Goal: Information Seeking & Learning: Learn about a topic

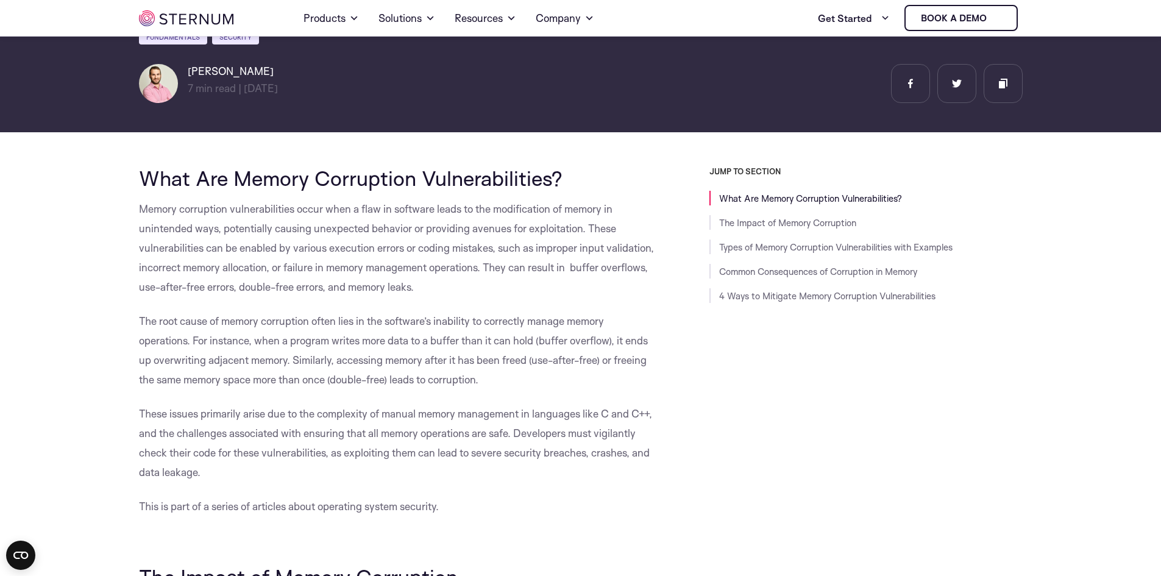
scroll to position [235, 0]
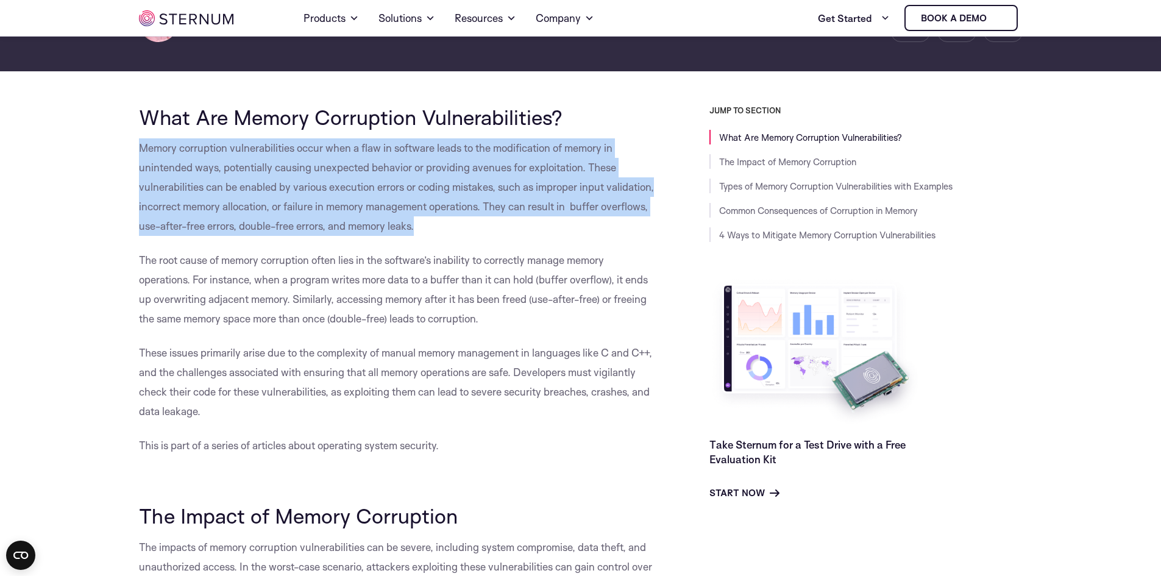
drag, startPoint x: 121, startPoint y: 145, endPoint x: 741, endPoint y: 257, distance: 629.9
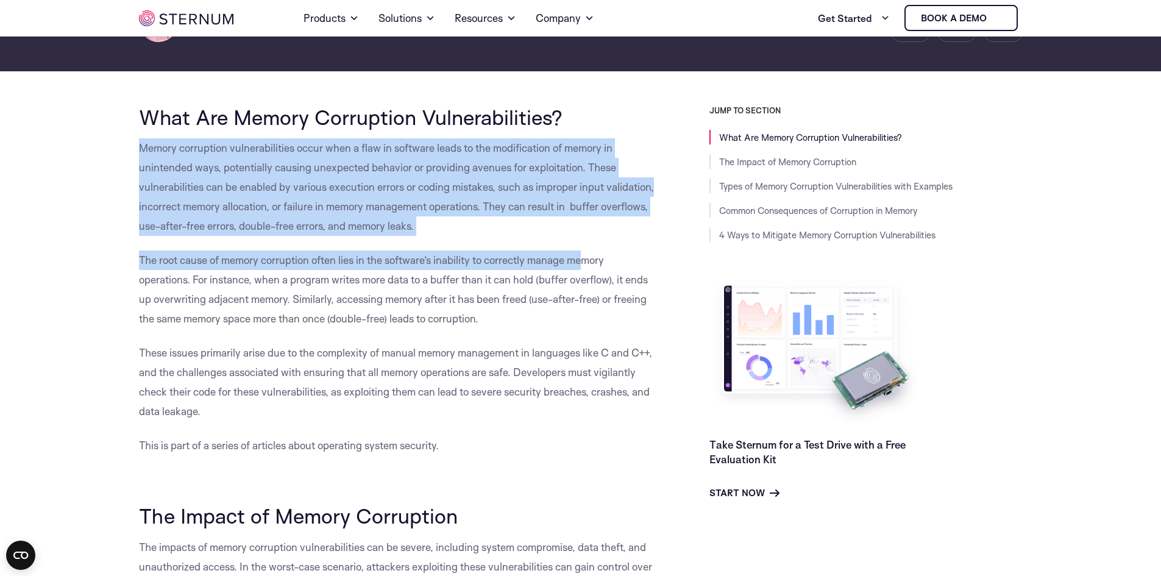
drag, startPoint x: 126, startPoint y: 112, endPoint x: 617, endPoint y: 112, distance: 491.3
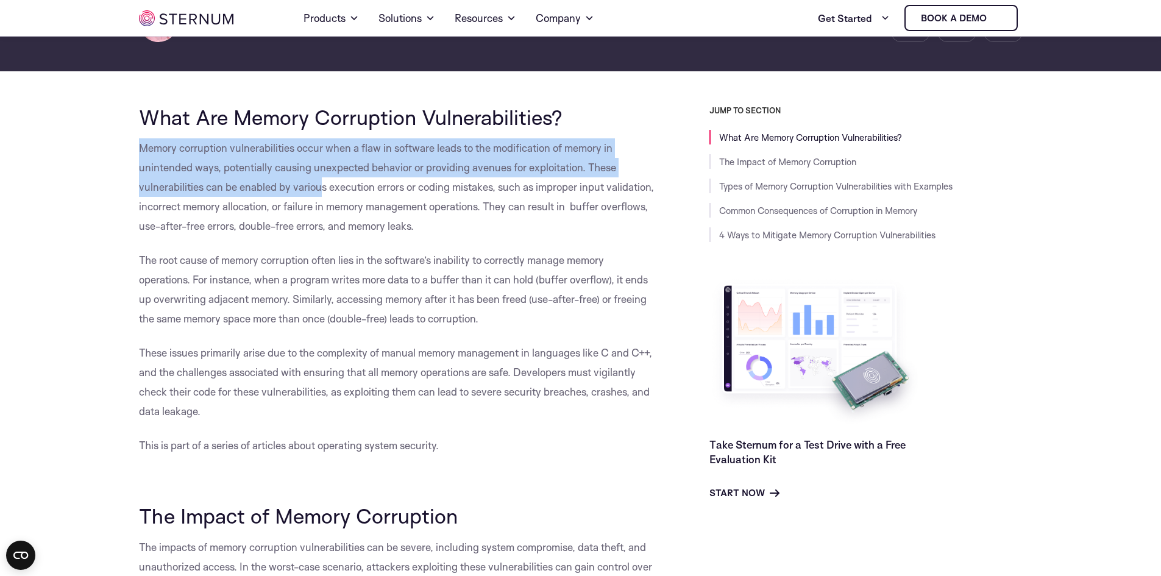
drag, startPoint x: 139, startPoint y: 152, endPoint x: 378, endPoint y: 199, distance: 243.4
click at [350, 191] on span "Memory corruption vulnerabilities occur when a flaw in software leads to the mo…" at bounding box center [396, 186] width 515 height 91
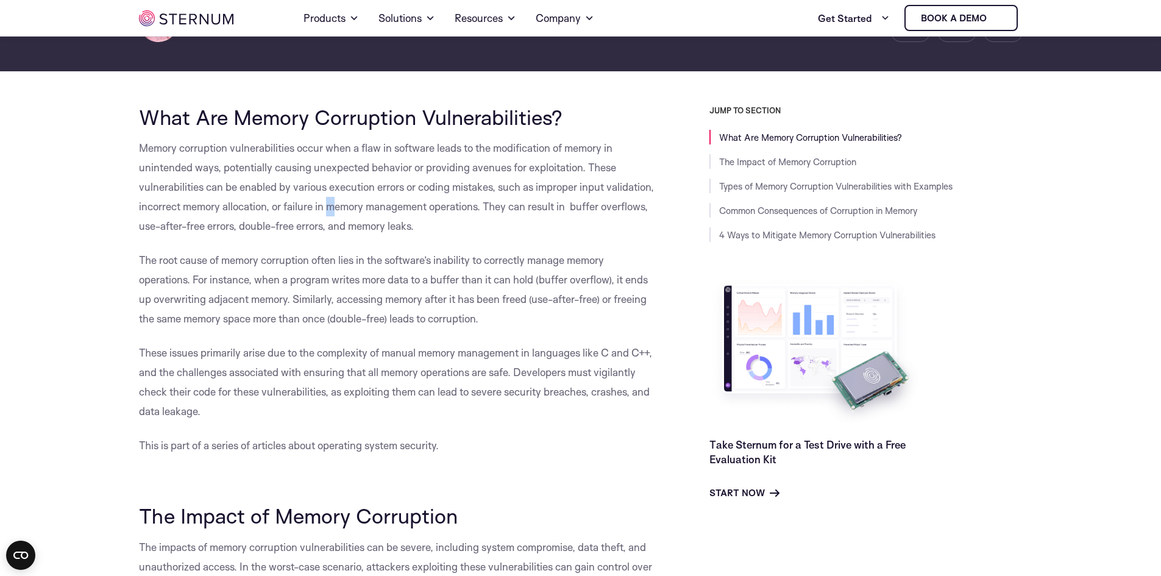
click at [382, 201] on span "Memory corruption vulnerabilities occur when a flaw in software leads to the mo…" at bounding box center [396, 186] width 515 height 91
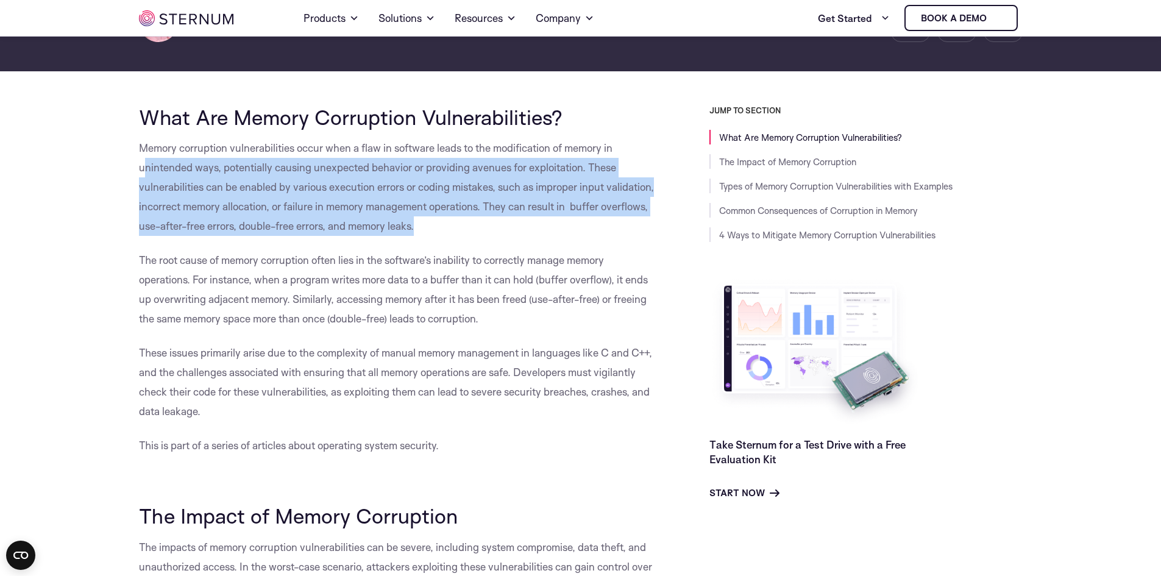
drag, startPoint x: 498, startPoint y: 228, endPoint x: 142, endPoint y: 169, distance: 360.7
click at [142, 169] on p "Memory corruption vulnerabilities occur when a flaw in software leads to the mo…" at bounding box center [397, 187] width 516 height 98
click at [142, 169] on span "Memory corruption vulnerabilities occur when a flaw in software leads to the mo…" at bounding box center [396, 186] width 515 height 91
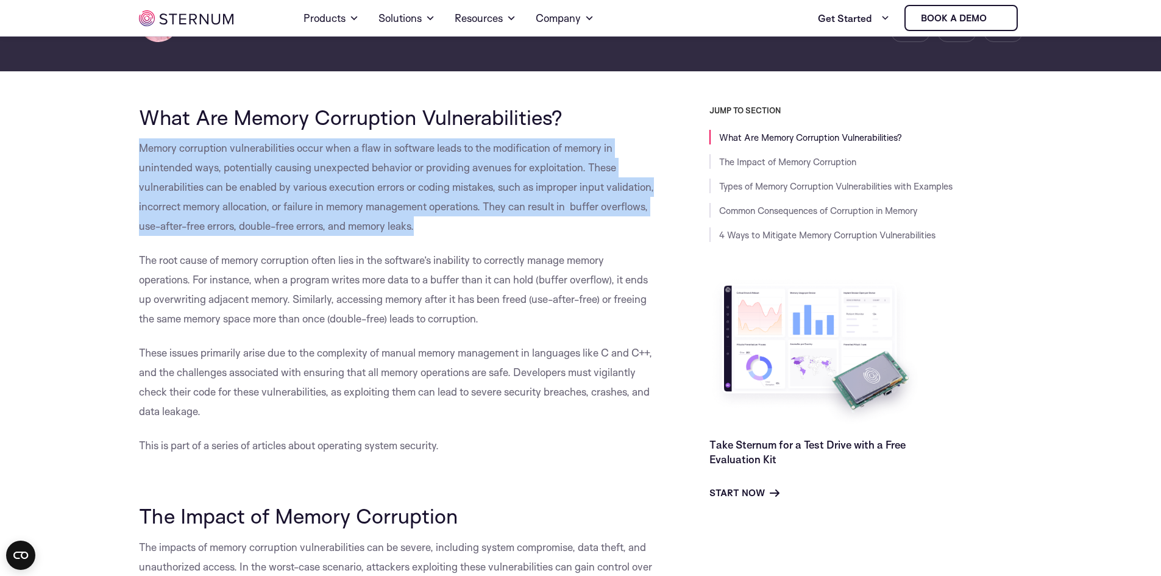
drag, startPoint x: 129, startPoint y: 148, endPoint x: 506, endPoint y: 230, distance: 386.2
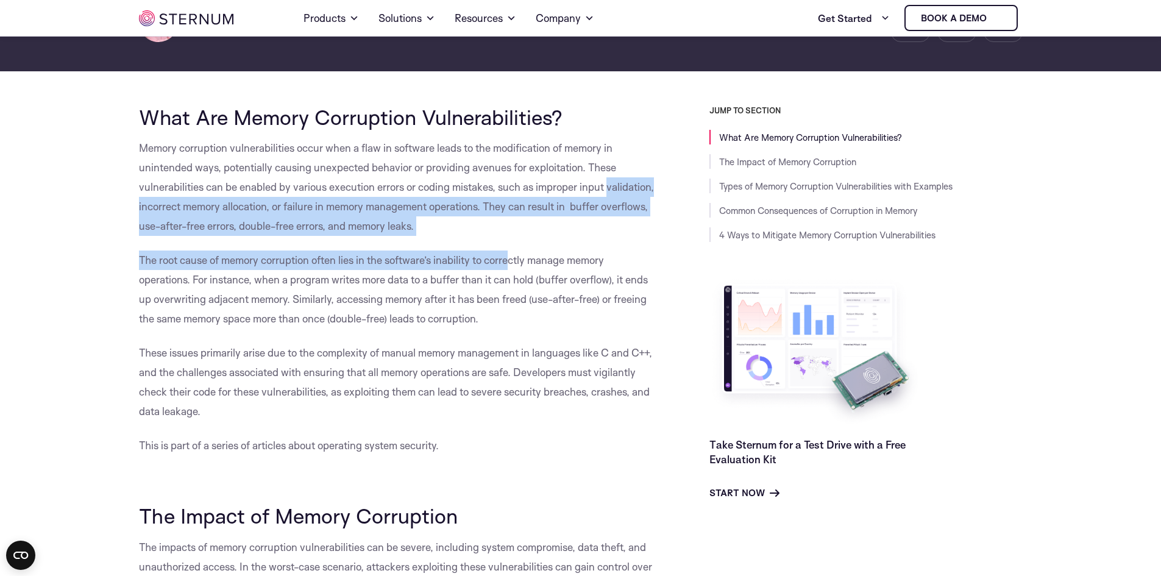
drag, startPoint x: 276, startPoint y: 223, endPoint x: 525, endPoint y: 244, distance: 249.5
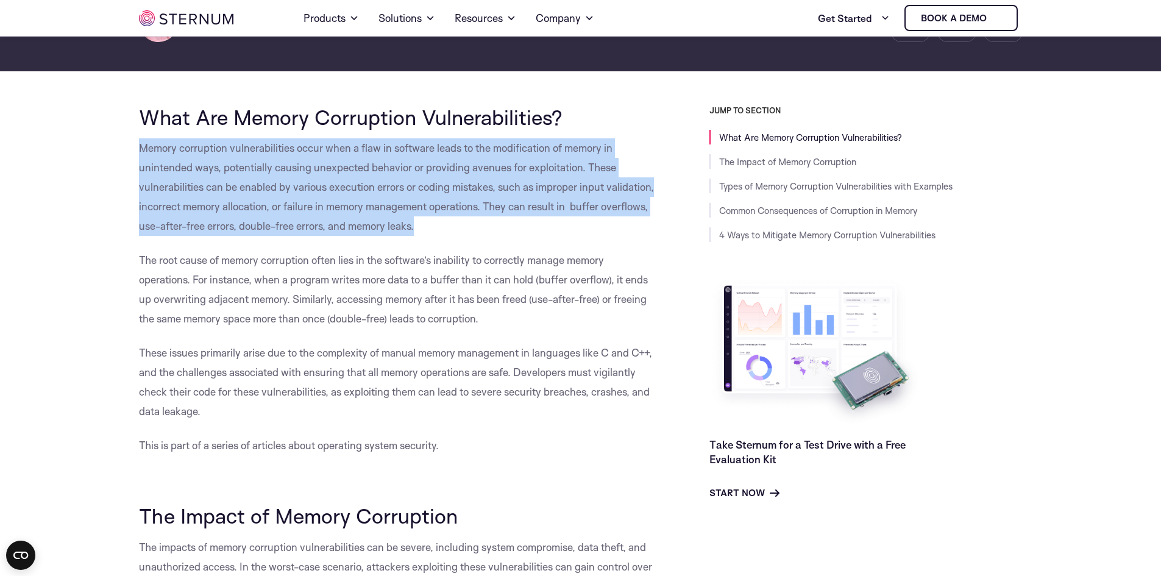
drag, startPoint x: 497, startPoint y: 223, endPoint x: 124, endPoint y: 145, distance: 381.1
click at [207, 235] on p "Memory corruption vulnerabilities occur when a flaw in software leads to the mo…" at bounding box center [397, 187] width 516 height 98
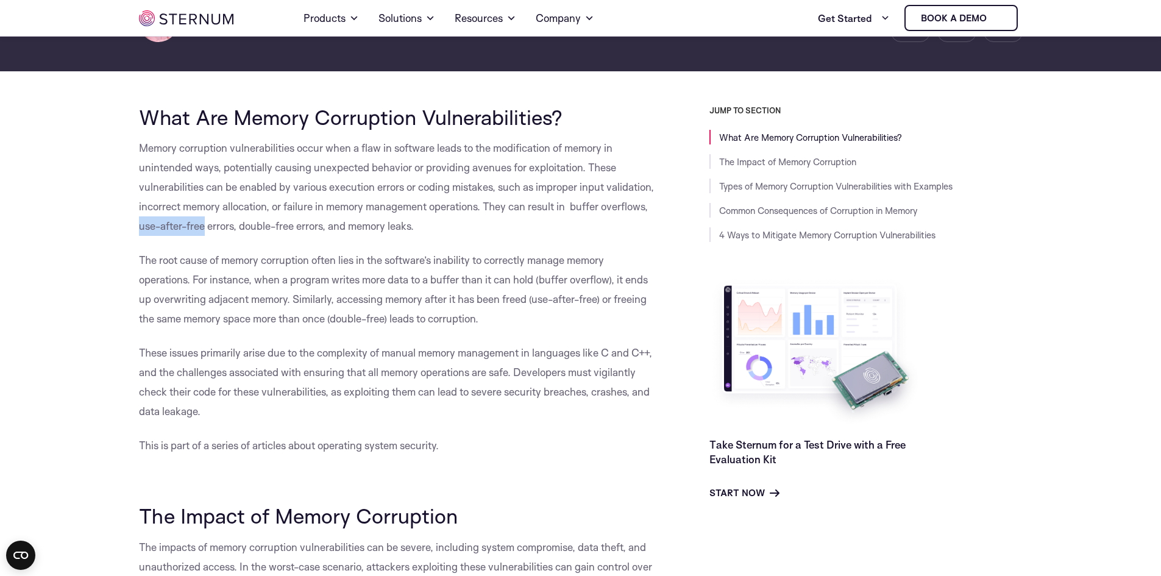
drag, startPoint x: 190, startPoint y: 226, endPoint x: 255, endPoint y: 222, distance: 65.9
click at [255, 222] on span "Memory corruption vulnerabilities occur when a flaw in software leads to the mo…" at bounding box center [396, 186] width 515 height 91
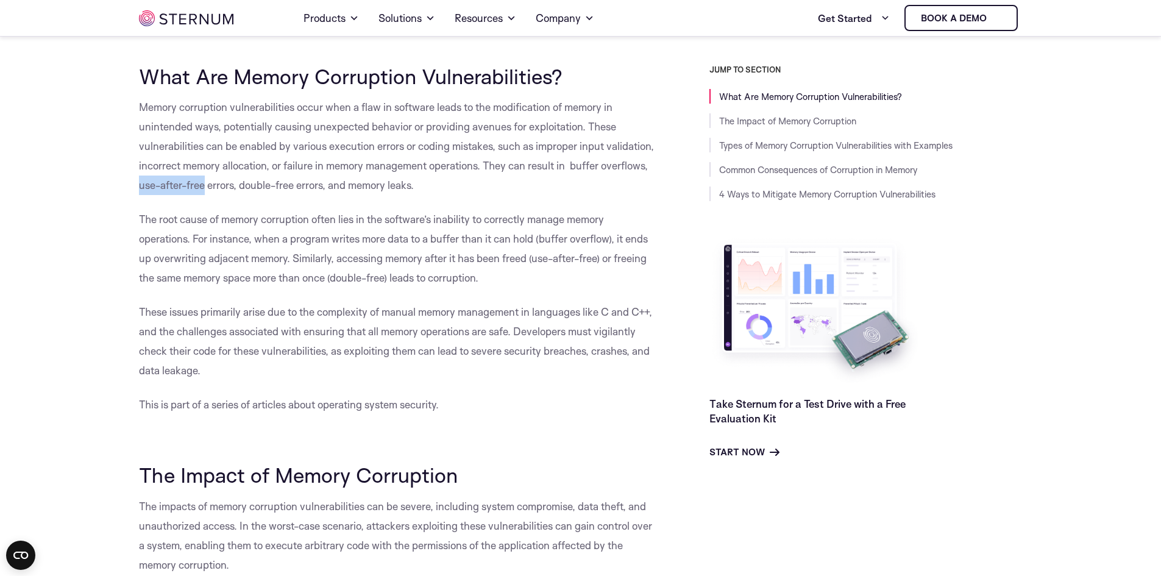
scroll to position [296, 0]
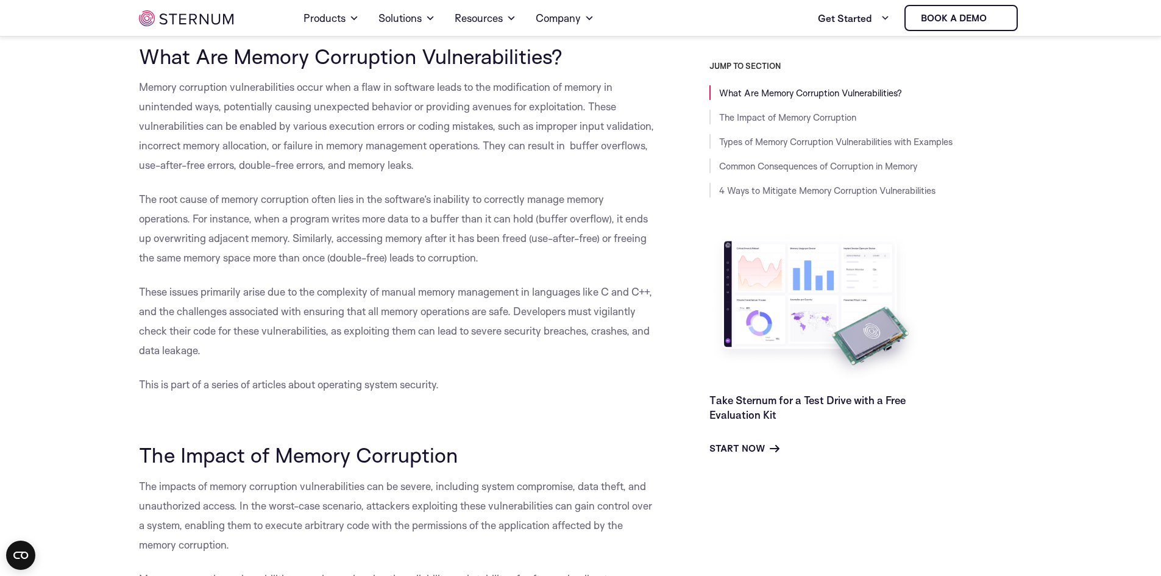
click at [252, 259] on span "The root cause of memory corruption often lies in the software’s inability to c…" at bounding box center [393, 228] width 509 height 71
drag, startPoint x: 486, startPoint y: 254, endPoint x: 135, endPoint y: 210, distance: 353.3
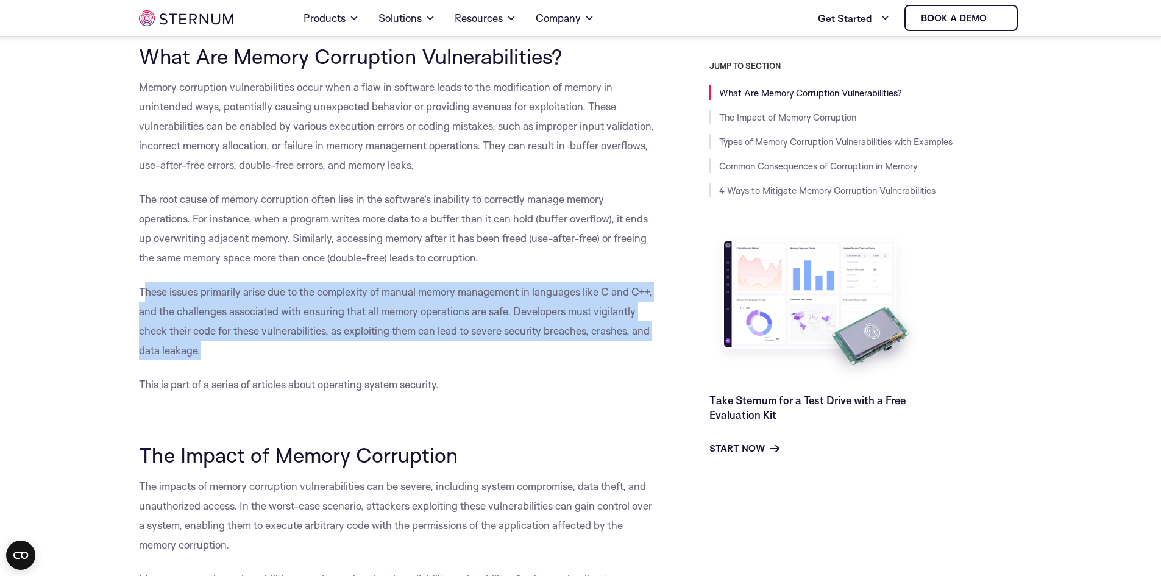
drag, startPoint x: 146, startPoint y: 294, endPoint x: 266, endPoint y: 357, distance: 136.3
click at [266, 357] on p "These issues primarily arise due to the complexity of manual memory management …" at bounding box center [397, 321] width 516 height 78
drag, startPoint x: 276, startPoint y: 357, endPoint x: 113, endPoint y: 297, distance: 173.9
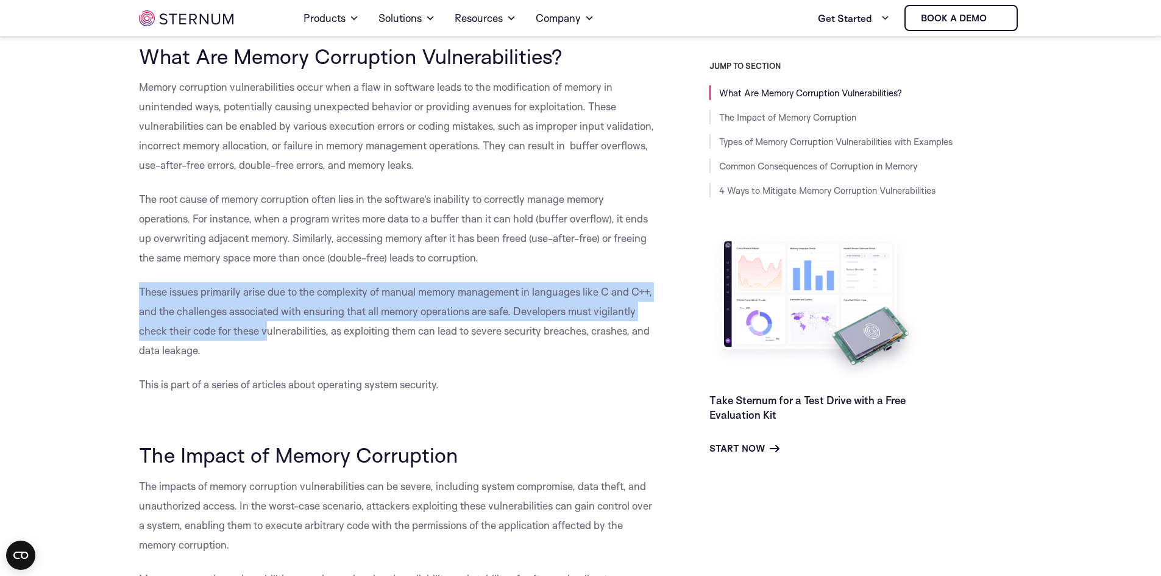
drag, startPoint x: 127, startPoint y: 286, endPoint x: 316, endPoint y: 338, distance: 196.1
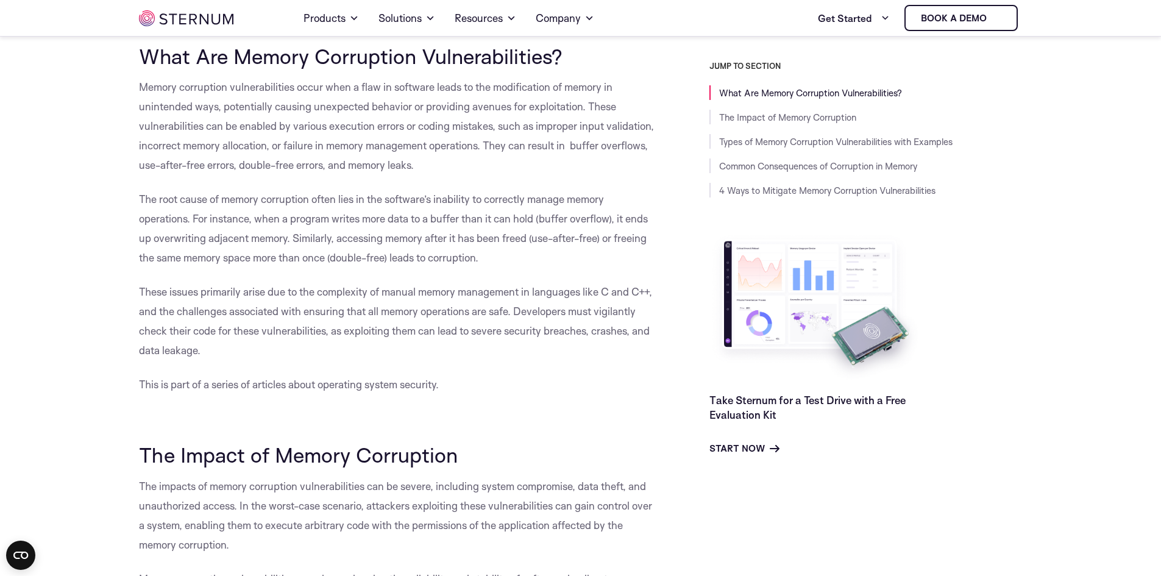
click at [324, 349] on p "These issues primarily arise due to the complexity of manual memory management …" at bounding box center [397, 321] width 516 height 78
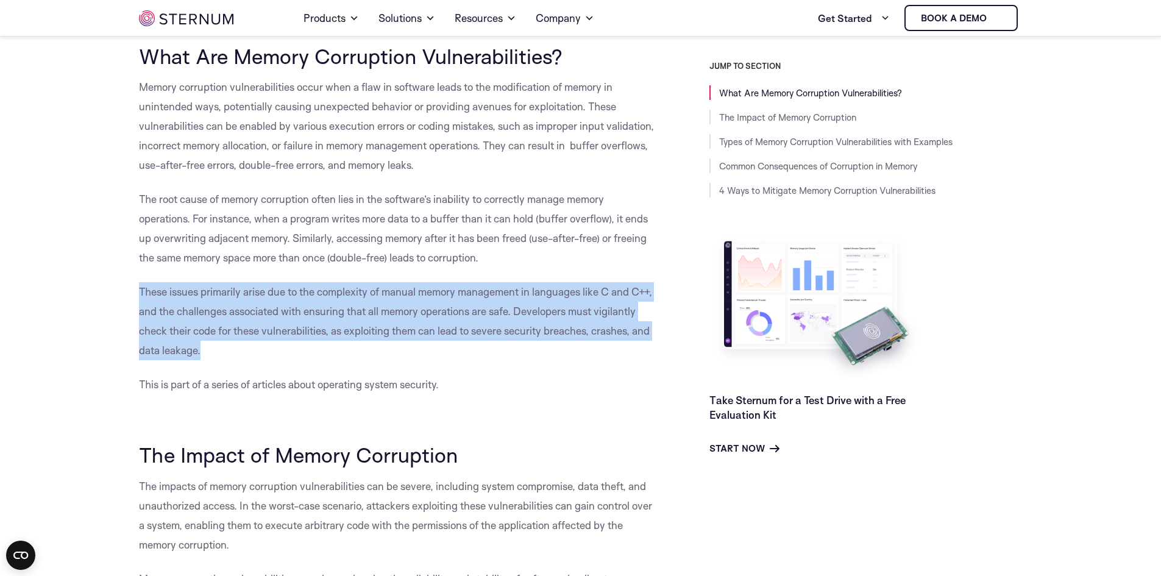
drag, startPoint x: 225, startPoint y: 318, endPoint x: 122, endPoint y: 290, distance: 106.6
drag, startPoint x: 197, startPoint y: 310, endPoint x: 299, endPoint y: 363, distance: 114.5
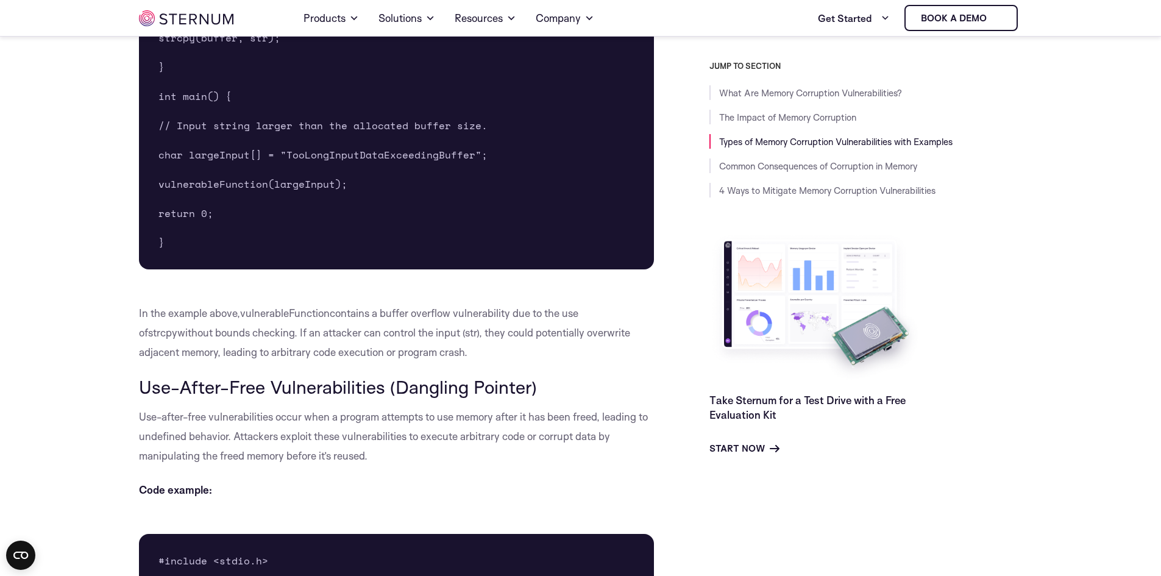
scroll to position [1576, 0]
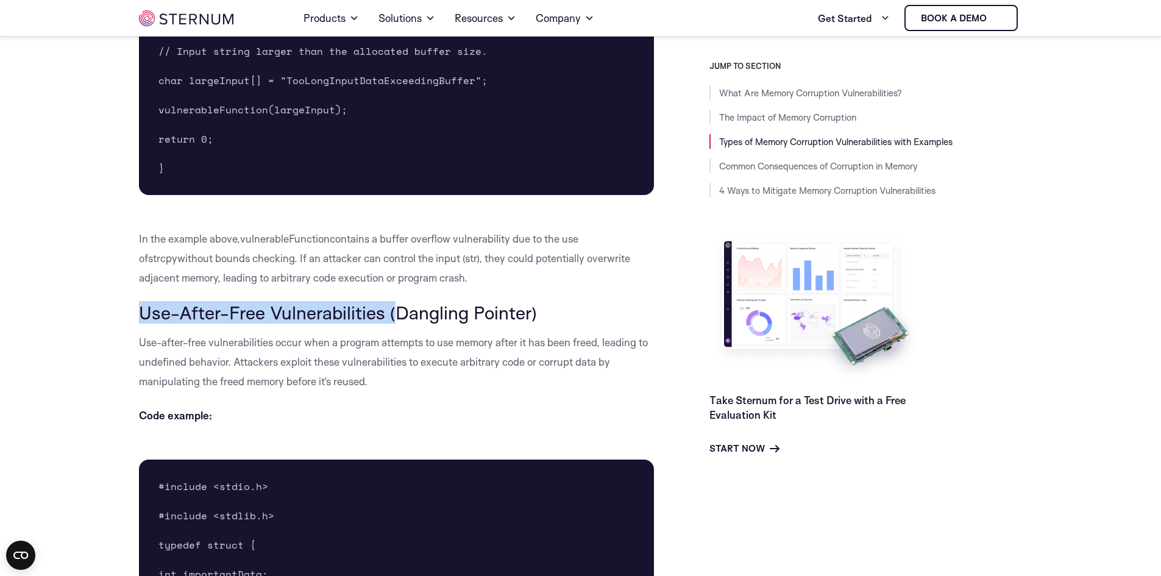
drag, startPoint x: 139, startPoint y: 307, endPoint x: 391, endPoint y: 309, distance: 252.4
click at [391, 309] on span "Use-After-Free Vulnerabilities (Dangling Pointer)" at bounding box center [338, 312] width 398 height 23
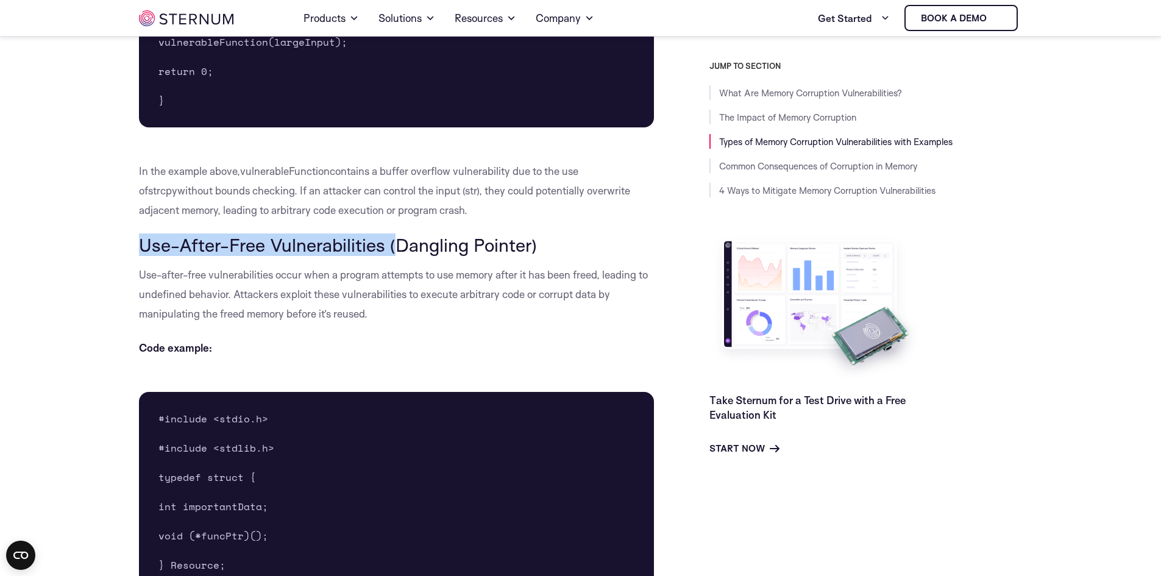
scroll to position [1698, 0]
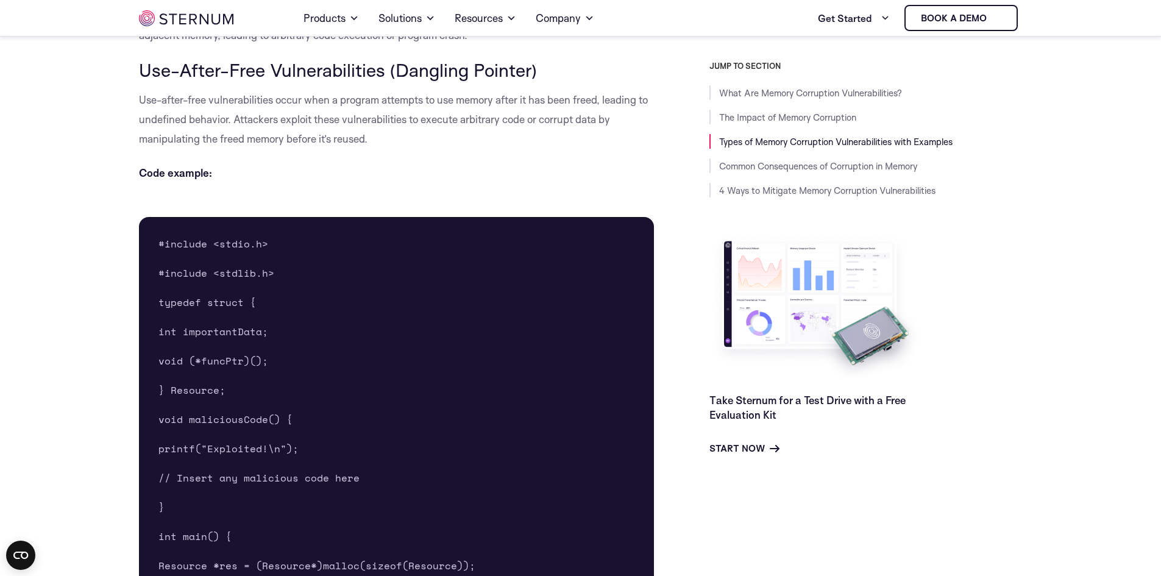
scroll to position [1820, 0]
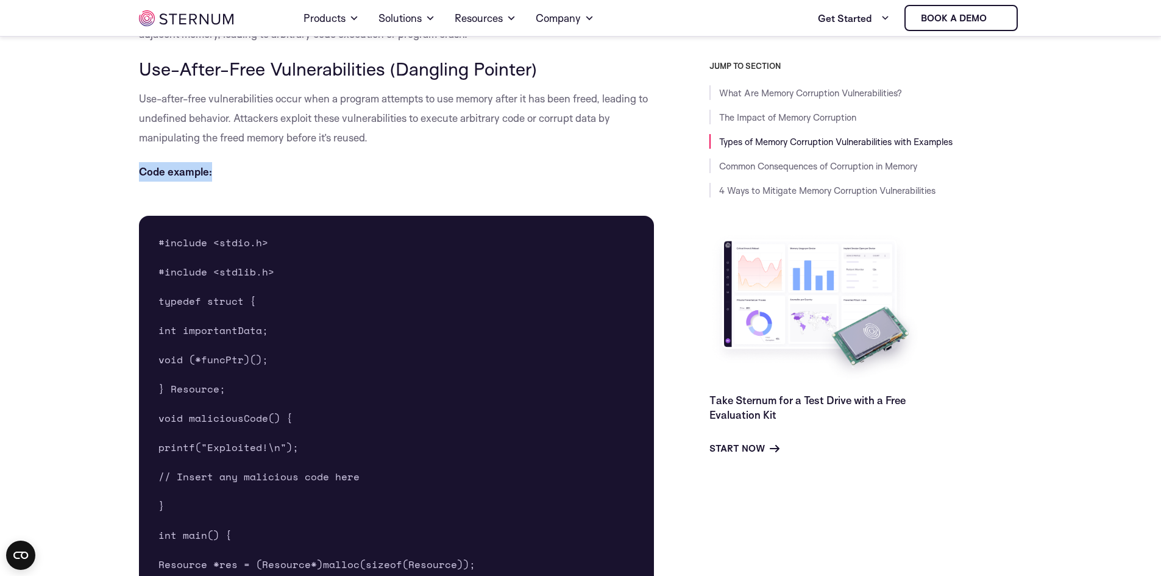
drag, startPoint x: 196, startPoint y: 172, endPoint x: 103, endPoint y: 169, distance: 93.3
drag, startPoint x: 103, startPoint y: 169, endPoint x: 246, endPoint y: 168, distance: 142.6
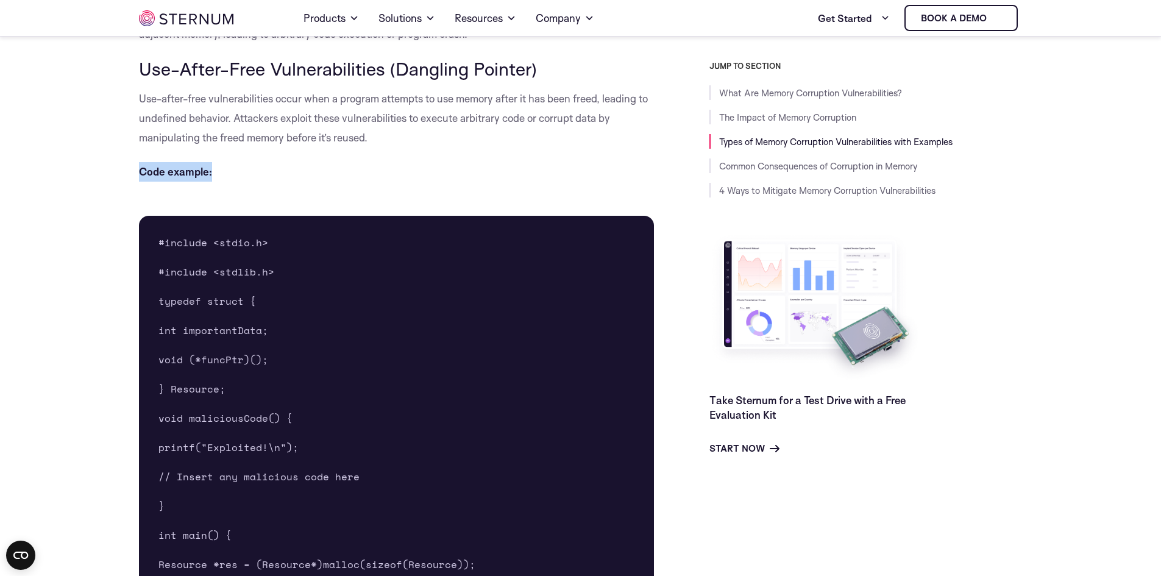
click at [246, 168] on p "Code example:" at bounding box center [397, 172] width 516 height 20
drag, startPoint x: 246, startPoint y: 168, endPoint x: 109, endPoint y: 167, distance: 136.5
drag, startPoint x: 109, startPoint y: 167, endPoint x: 273, endPoint y: 166, distance: 164.0
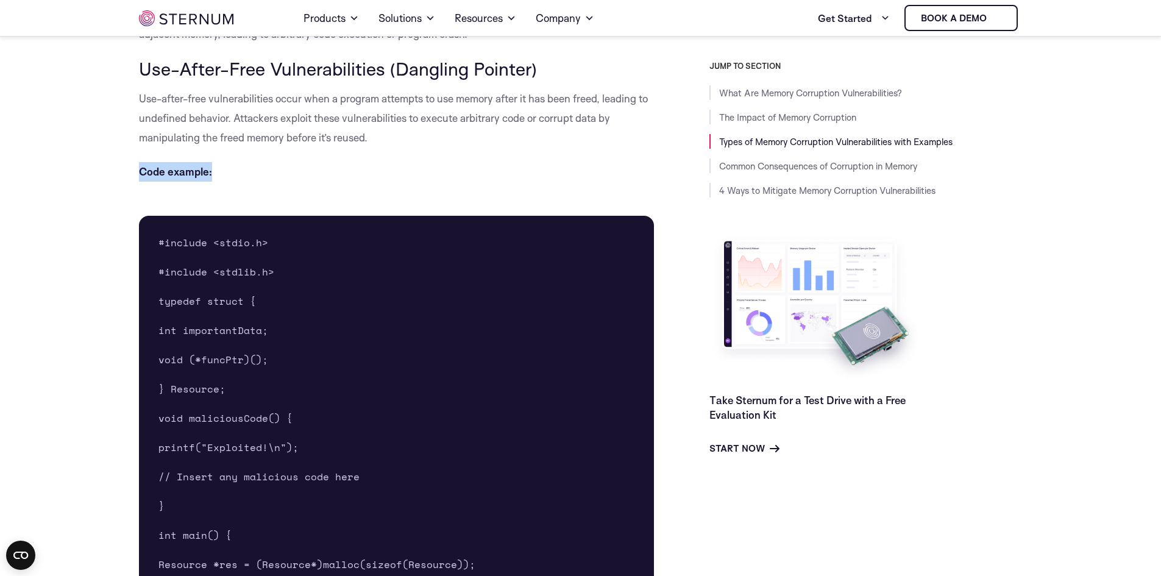
click at [273, 166] on p "Code example:" at bounding box center [397, 172] width 516 height 20
drag, startPoint x: 273, startPoint y: 166, endPoint x: 92, endPoint y: 168, distance: 181.0
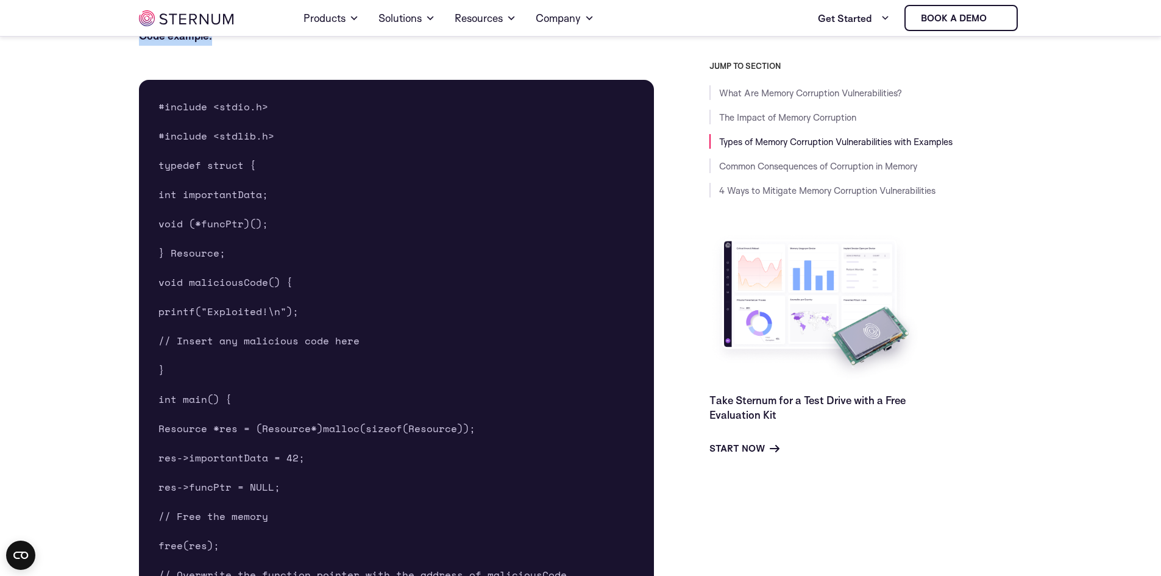
scroll to position [1698, 0]
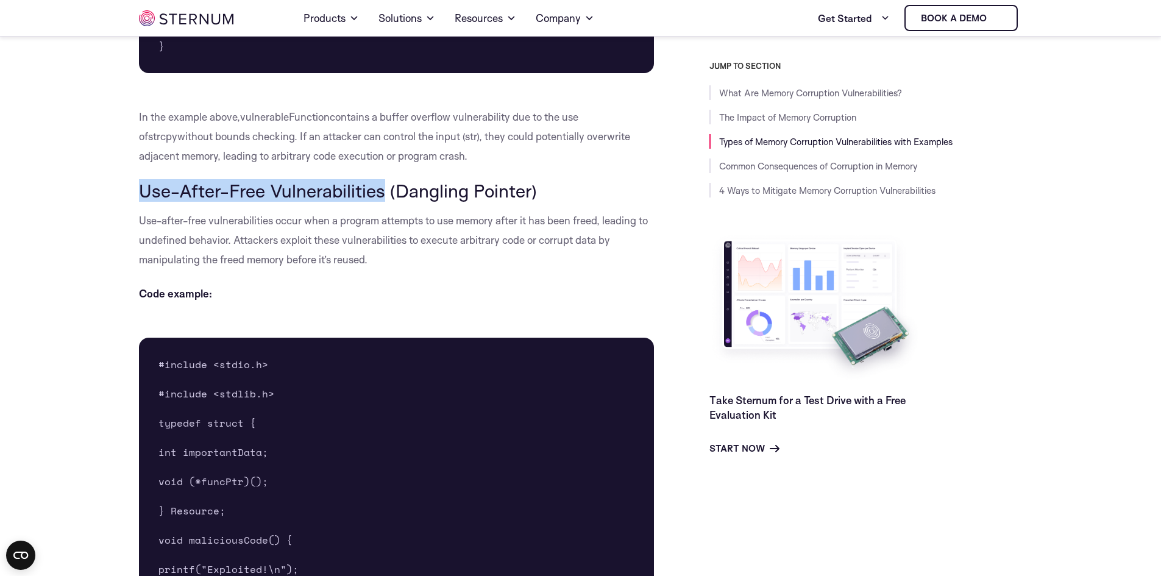
drag, startPoint x: 182, startPoint y: 191, endPoint x: 381, endPoint y: 190, distance: 198.7
